Goal: Transaction & Acquisition: Obtain resource

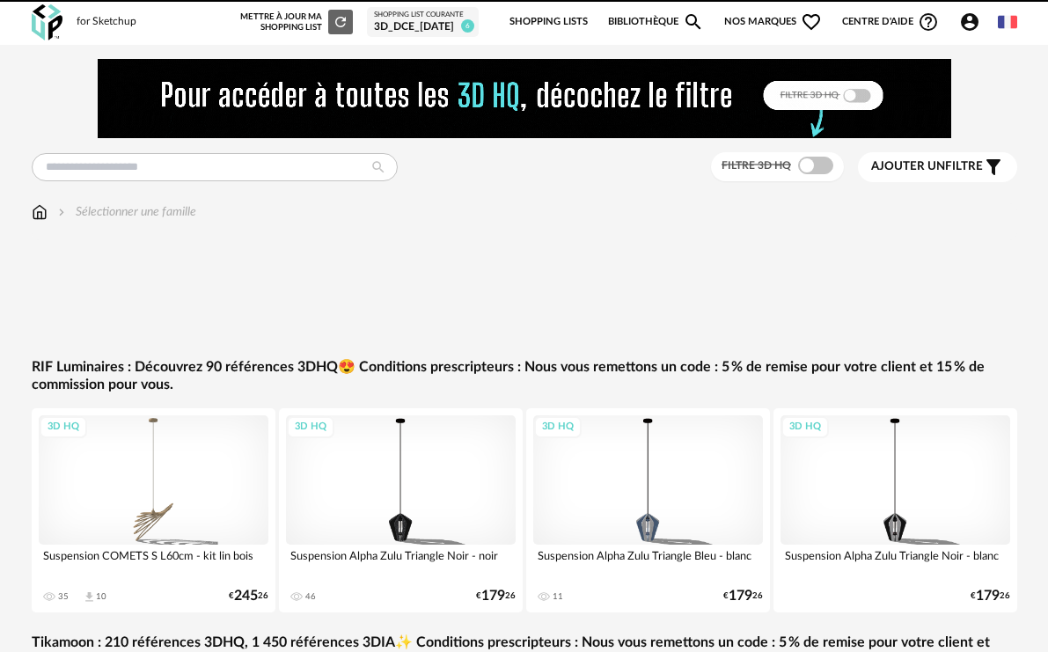
click at [236, 181] on div "Filtre 3D HQ Ajouter un filtre s Filter icon Filtrer par : Sélectionner une fam…" at bounding box center [525, 498] width 1014 height 879
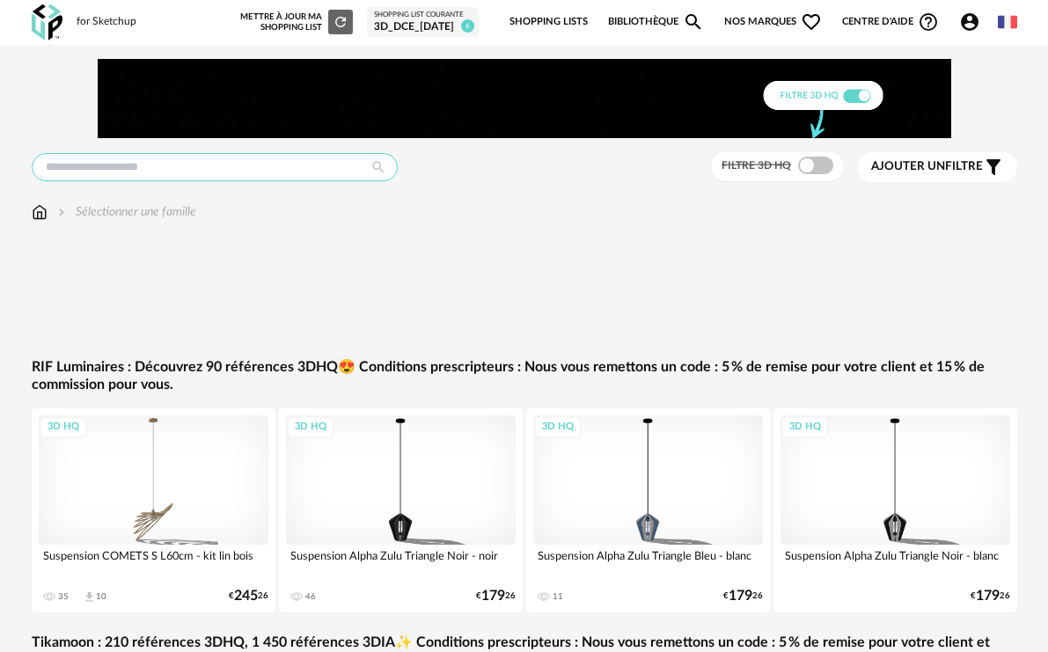
click at [231, 167] on input "text" at bounding box center [215, 167] width 366 height 28
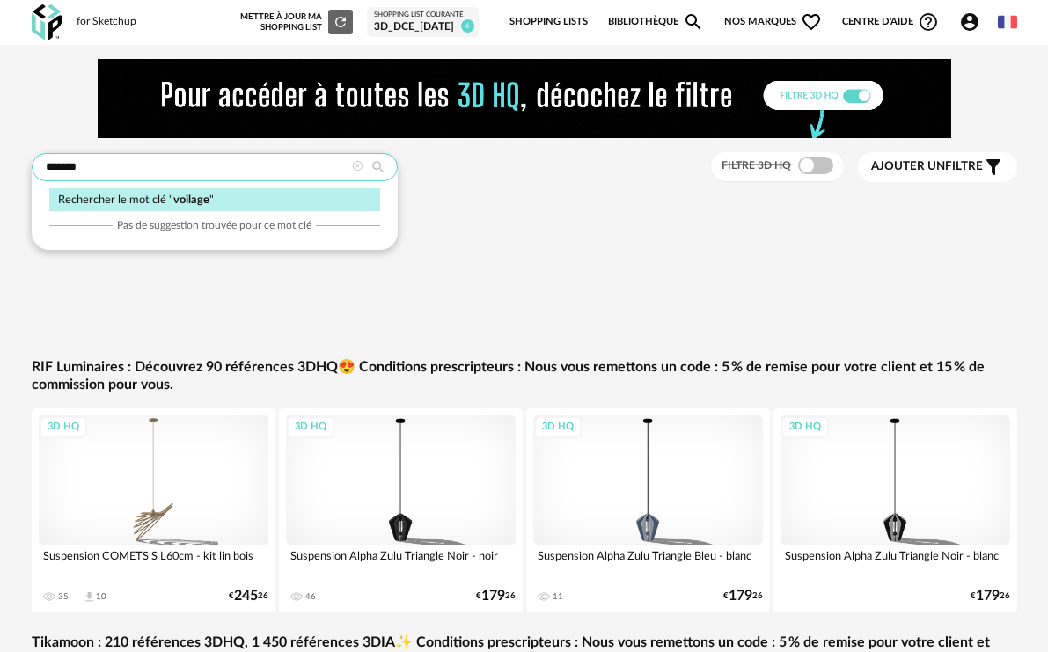
type input "*******"
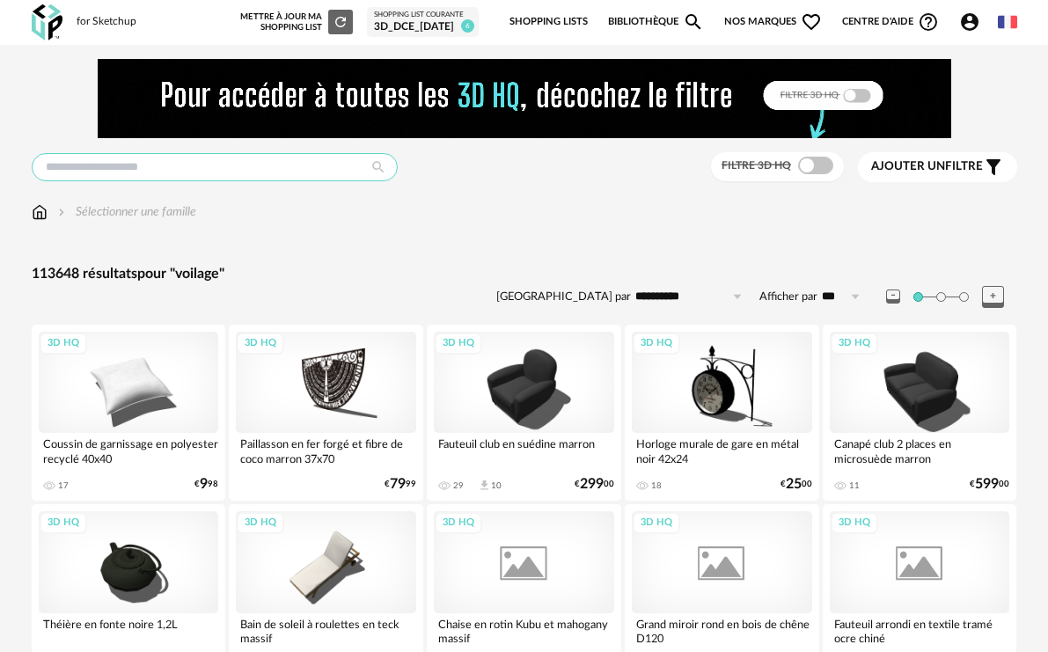
type input "*******"
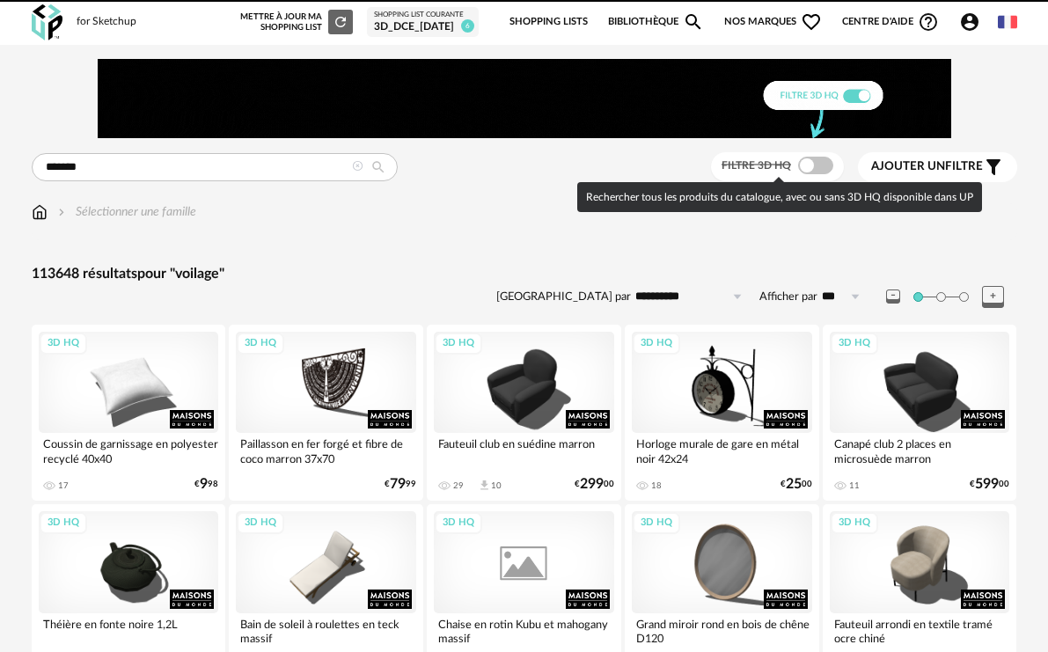
click at [824, 165] on span at bounding box center [815, 166] width 35 height 18
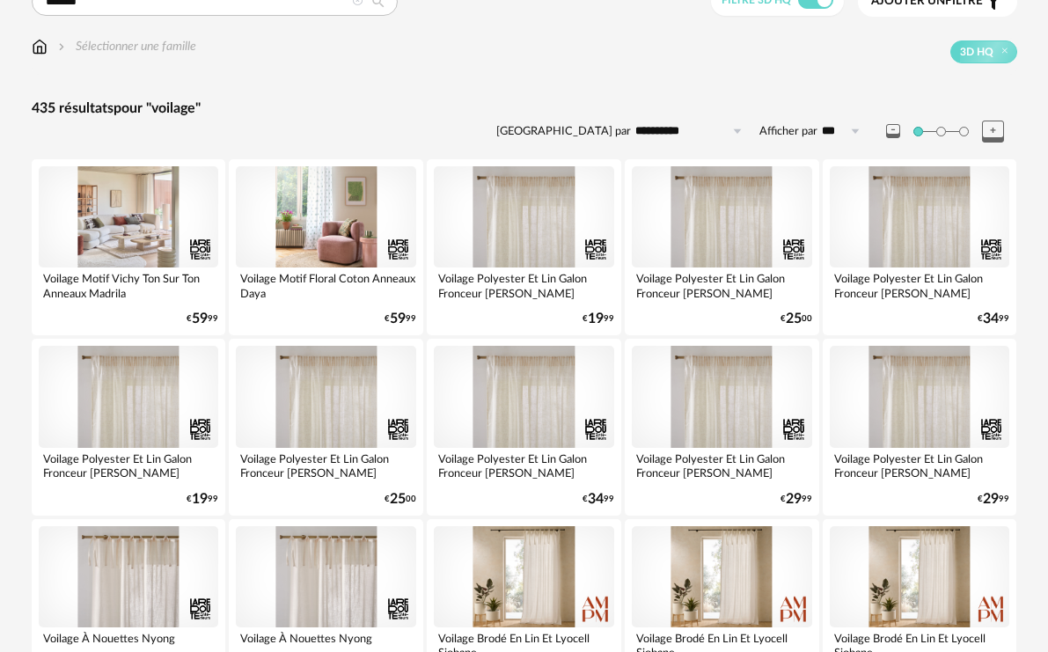
scroll to position [176, 0]
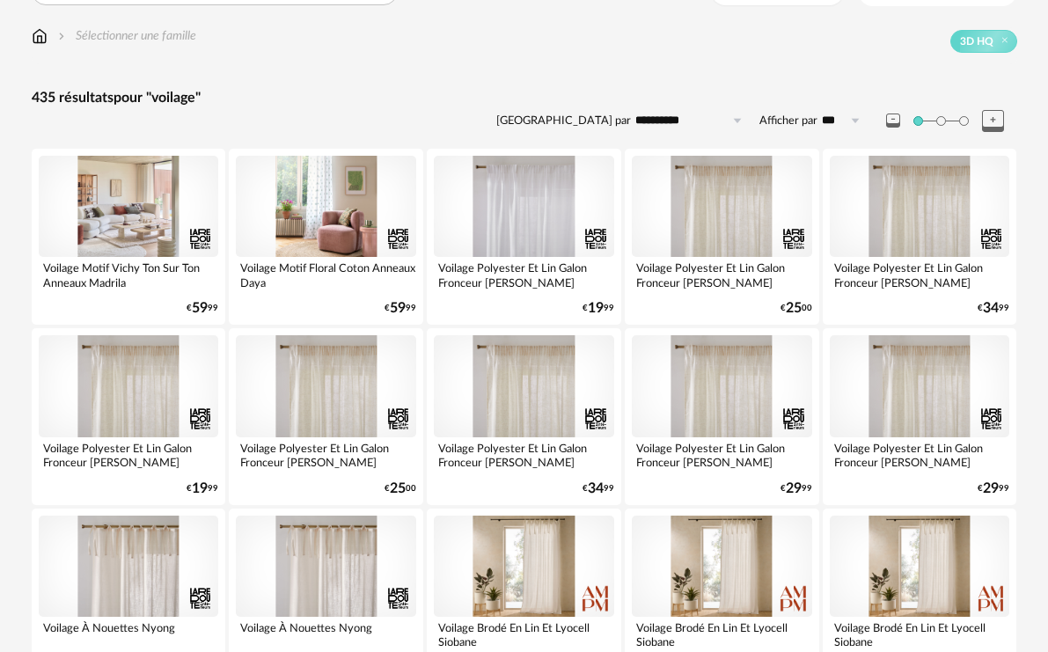
click at [494, 204] on div at bounding box center [524, 206] width 180 height 101
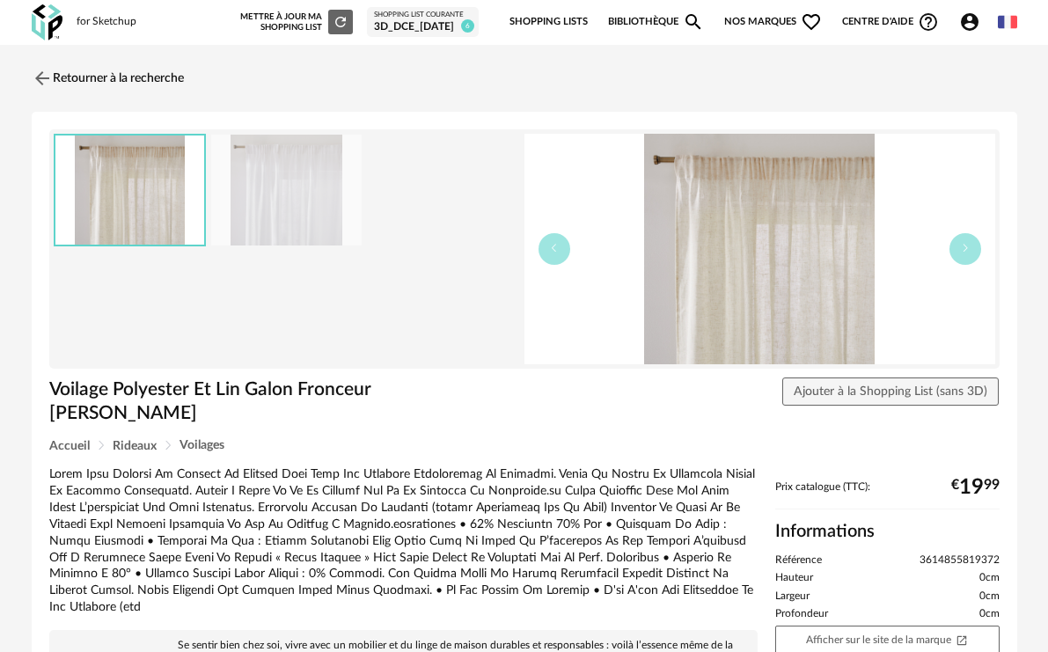
drag, startPoint x: 318, startPoint y: 185, endPoint x: 301, endPoint y: 186, distance: 16.7
click at [318, 184] on img at bounding box center [286, 191] width 151 height 112
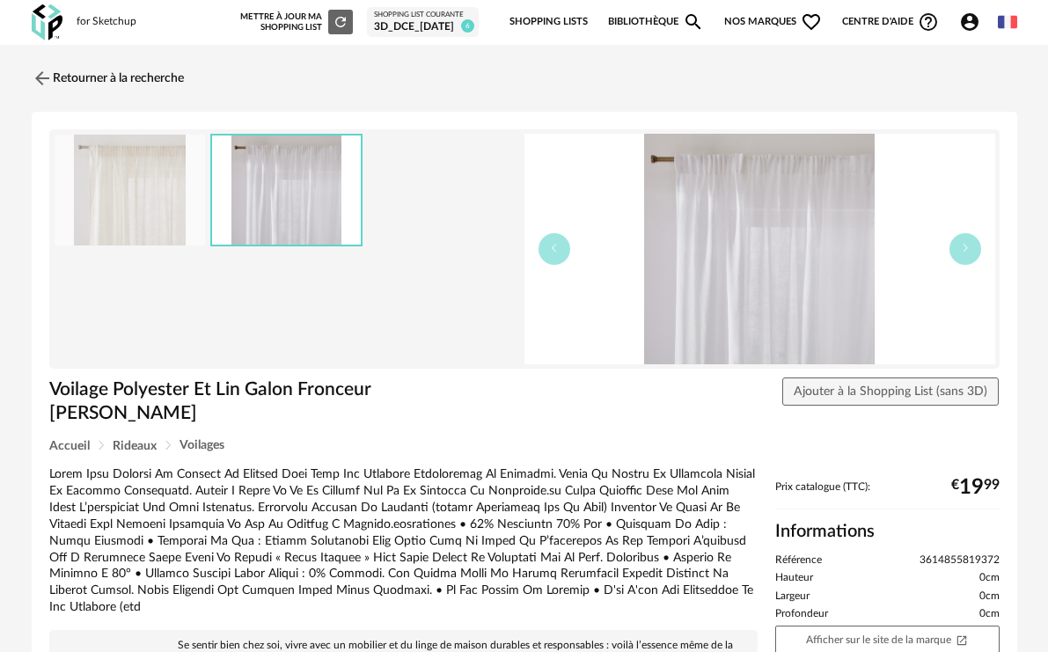
click at [180, 187] on img at bounding box center [130, 191] width 151 height 112
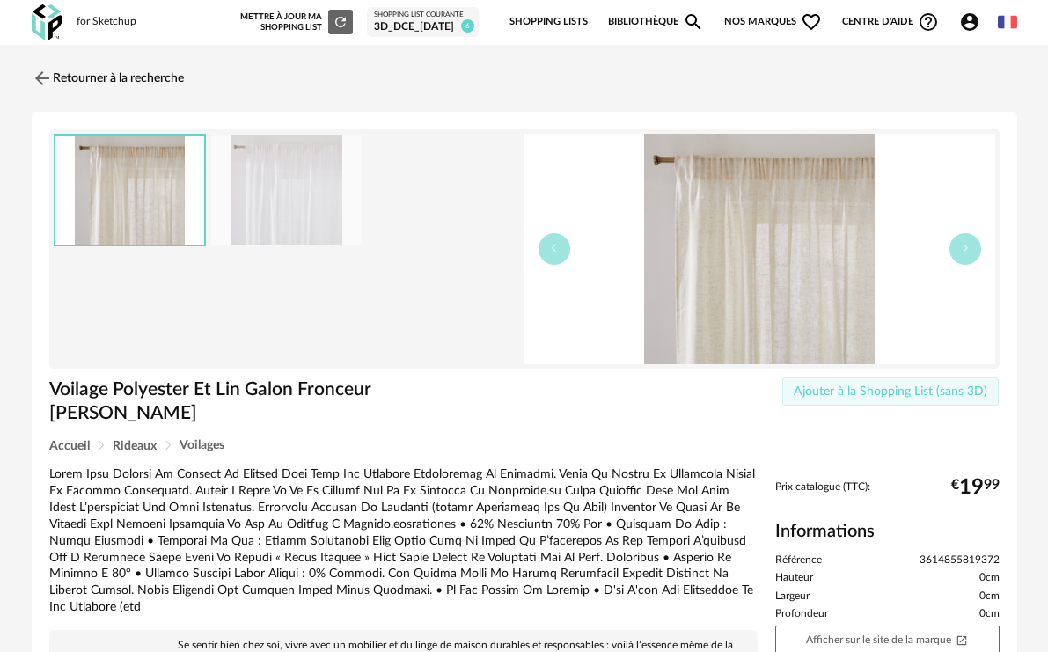
click at [879, 392] on span "Ajouter à la Shopping List (sans 3D)" at bounding box center [891, 392] width 194 height 12
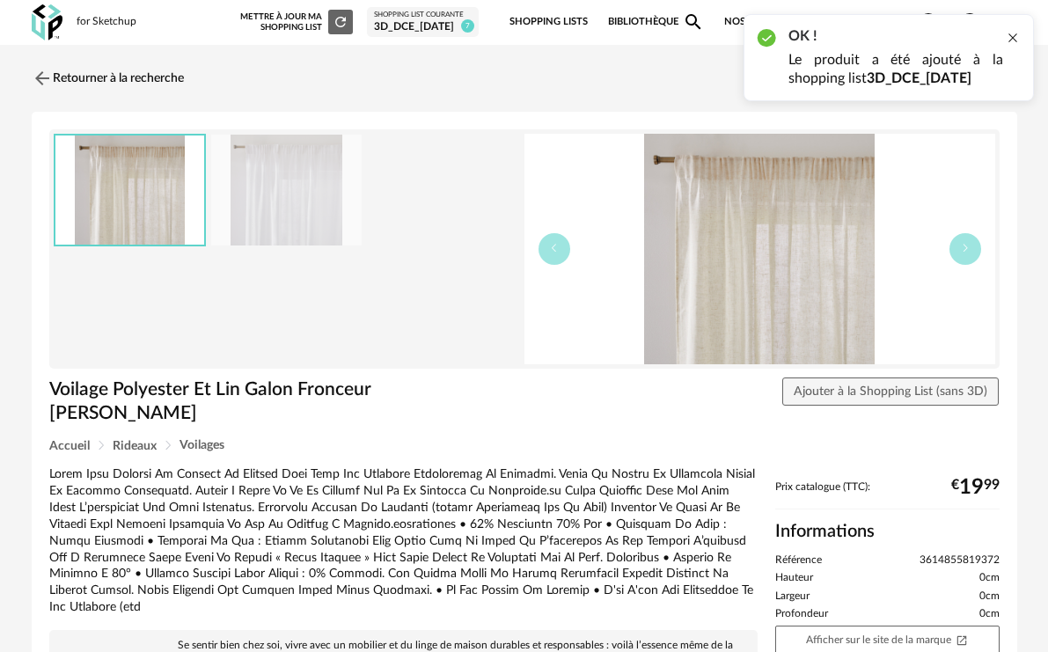
click at [1011, 35] on div at bounding box center [1013, 38] width 14 height 14
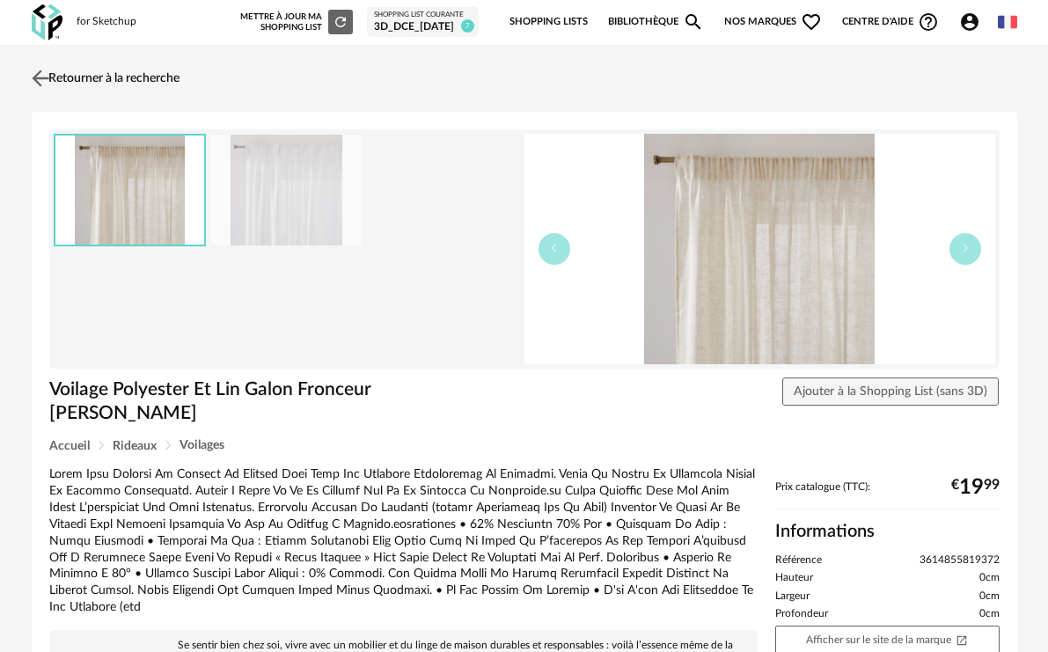
click at [54, 84] on link "Retourner à la recherche" at bounding box center [103, 78] width 152 height 39
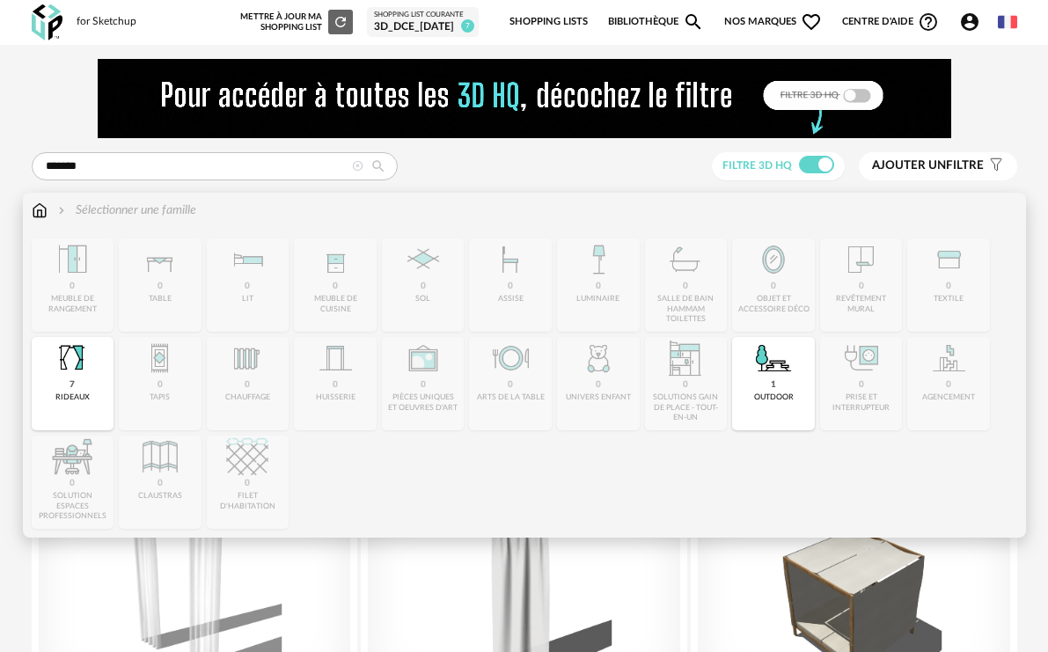
click at [38, 215] on img at bounding box center [40, 211] width 16 height 18
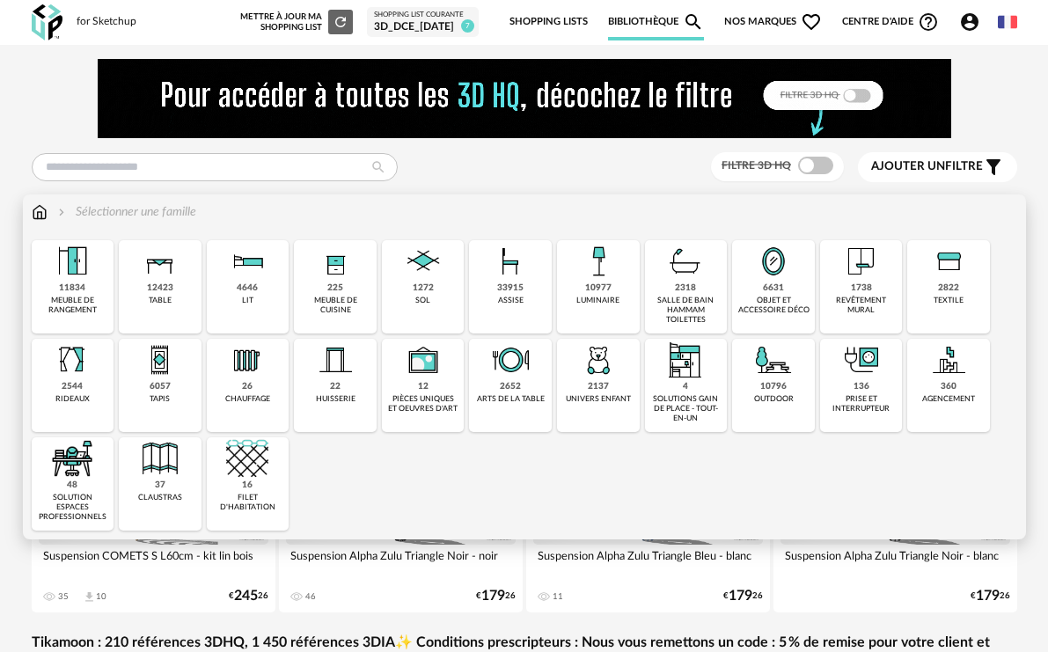
click at [52, 217] on div "Sélectionner une famille" at bounding box center [114, 212] width 165 height 18
click at [39, 214] on img at bounding box center [40, 212] width 16 height 18
click at [85, 386] on div "2544 rideaux" at bounding box center [73, 385] width 83 height 93
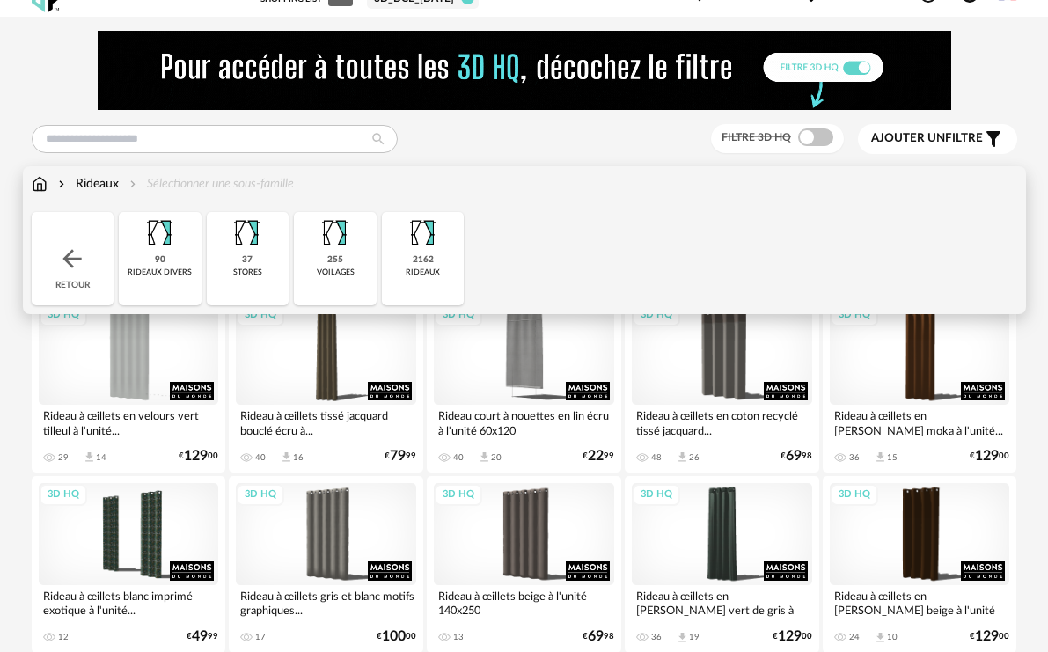
scroll to position [88, 0]
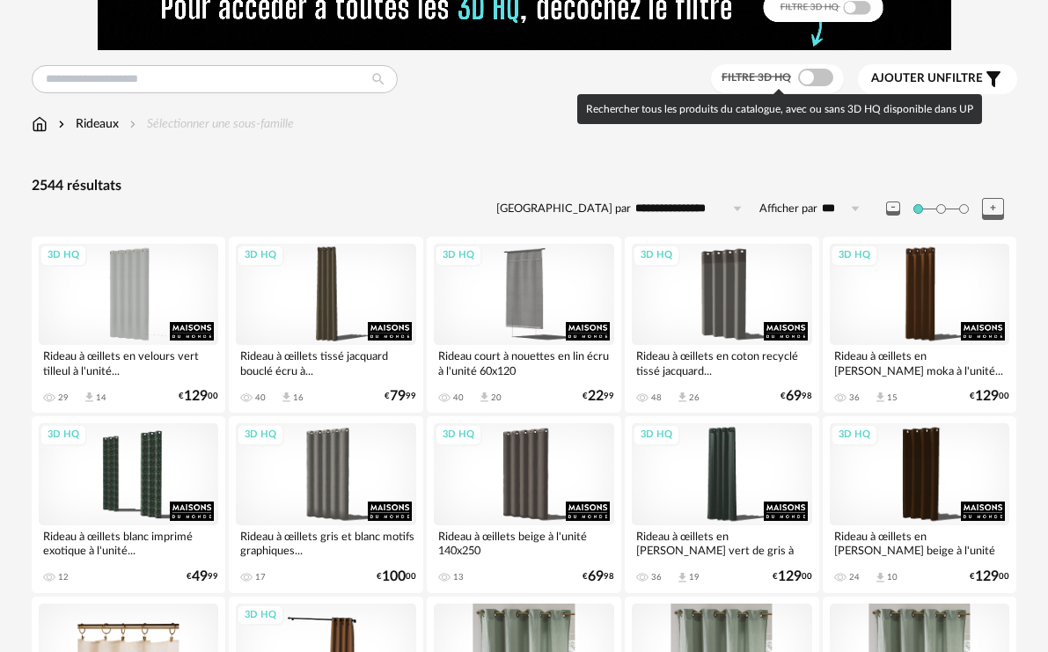
click at [820, 72] on span at bounding box center [815, 78] width 35 height 18
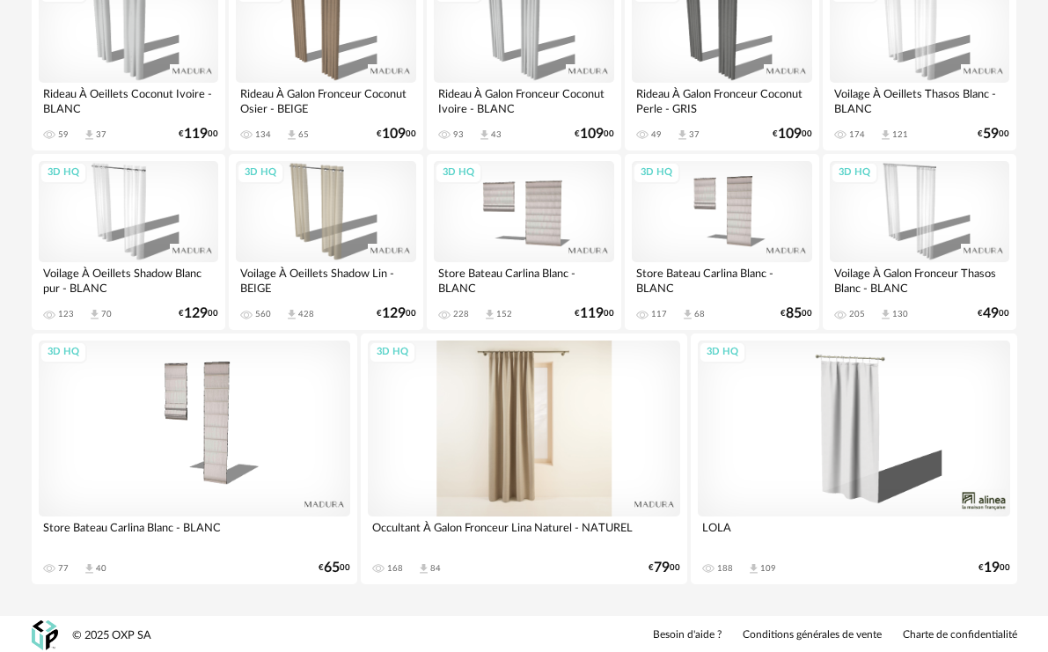
scroll to position [1791, 0]
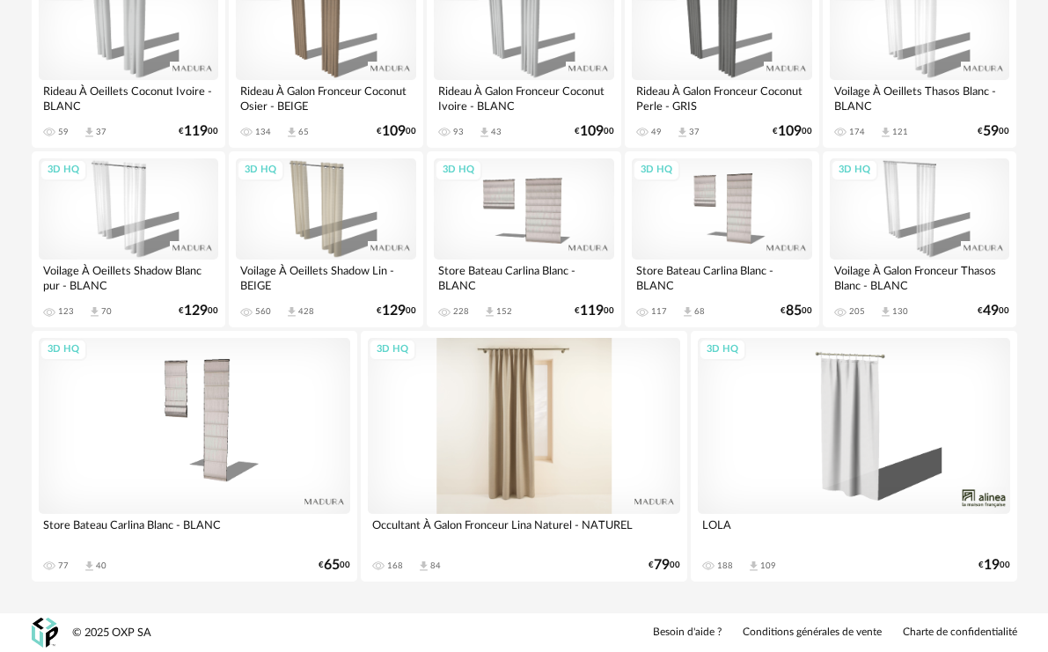
click at [494, 409] on div "3D HQ" at bounding box center [524, 426] width 312 height 176
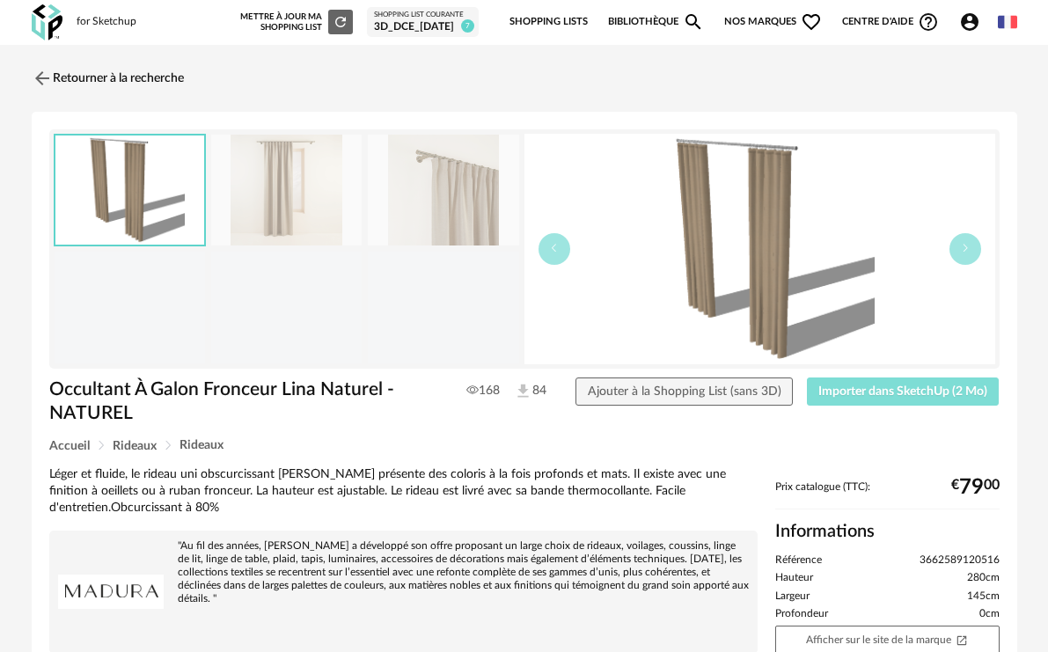
click at [889, 389] on span "Importer dans SketchUp (2 Mo)" at bounding box center [903, 392] width 169 height 12
